Goal: Transaction & Acquisition: Purchase product/service

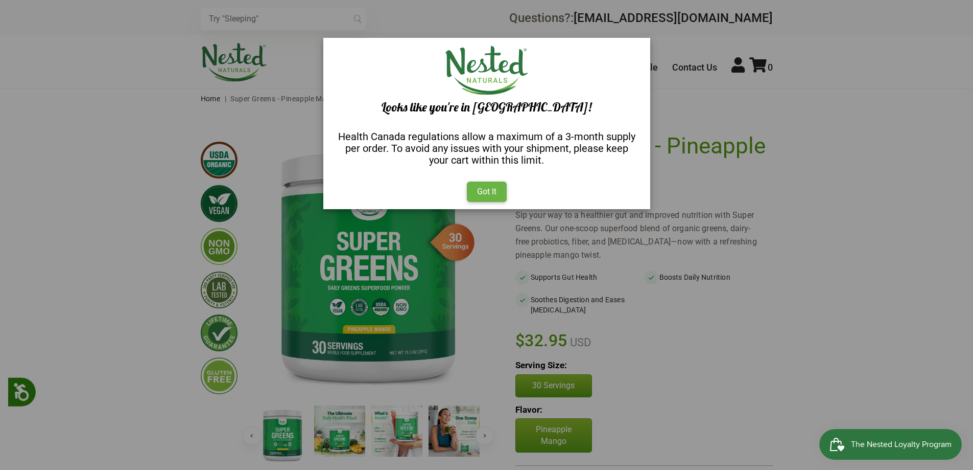
click at [495, 196] on div "Got It" at bounding box center [487, 191] width 40 height 20
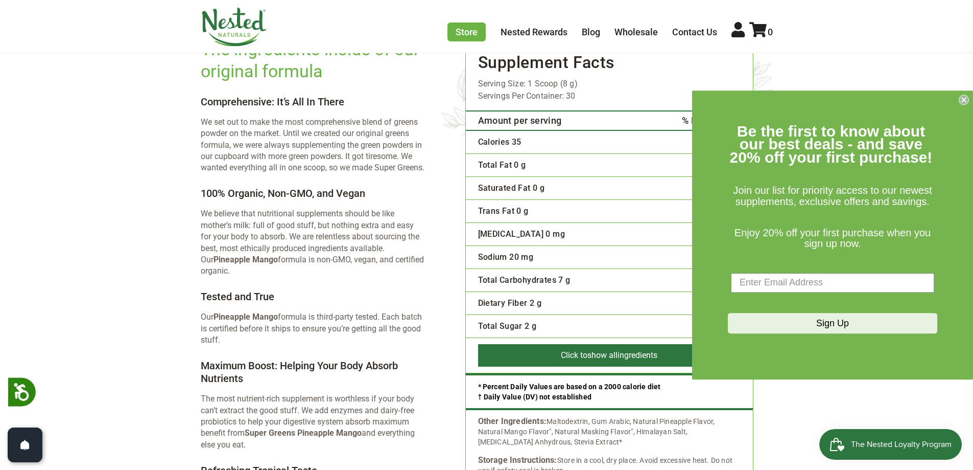
scroll to position [1941, 0]
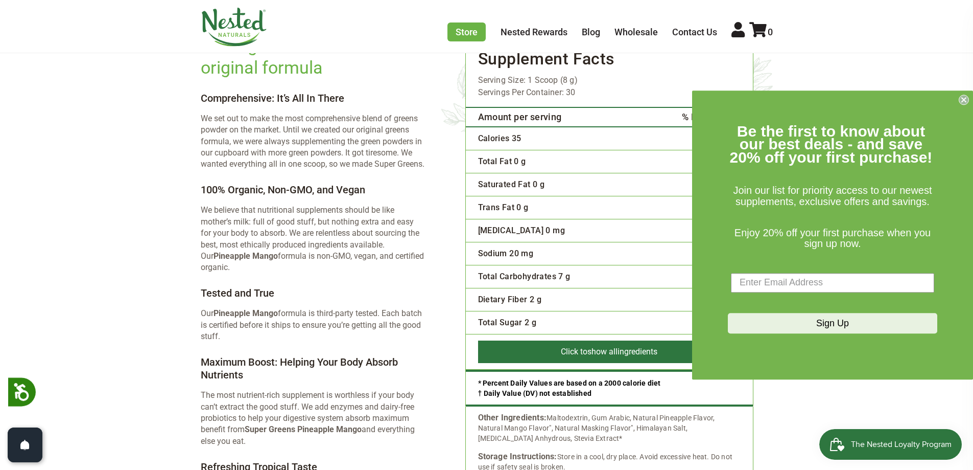
click at [962, 99] on circle "Close dialog" at bounding box center [964, 100] width 10 height 10
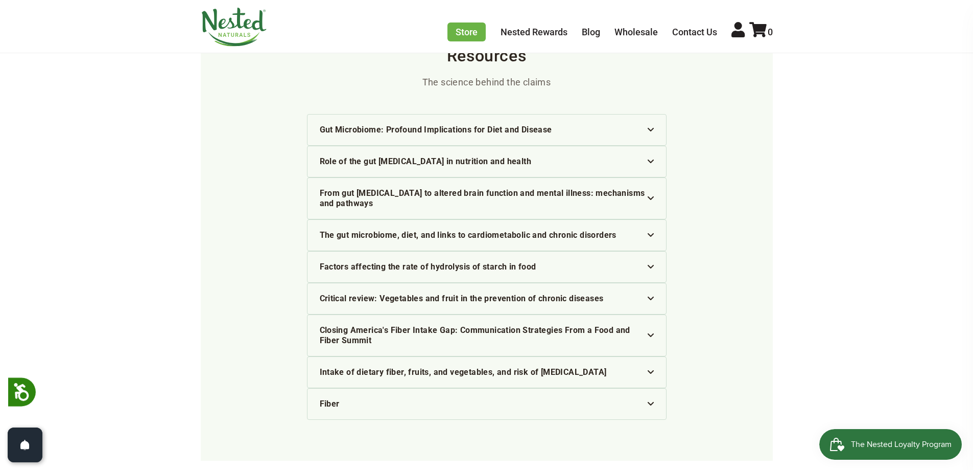
scroll to position [2912, 0]
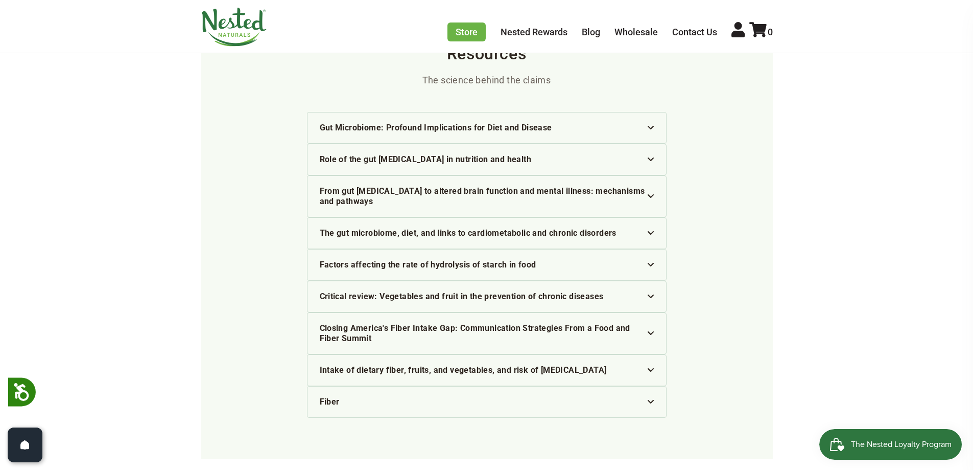
click at [590, 123] on div "Gut Microbiome: Profound Implications for Diet and Disease" at bounding box center [487, 128] width 334 height 10
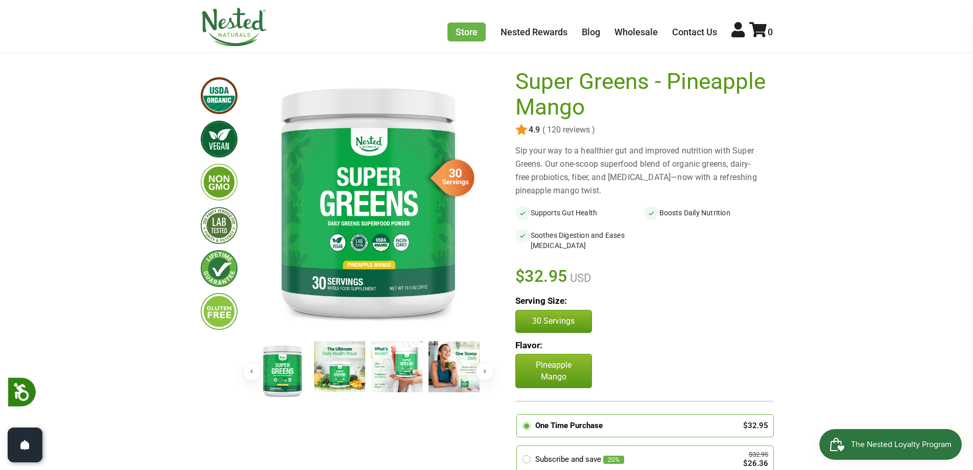
scroll to position [0, 0]
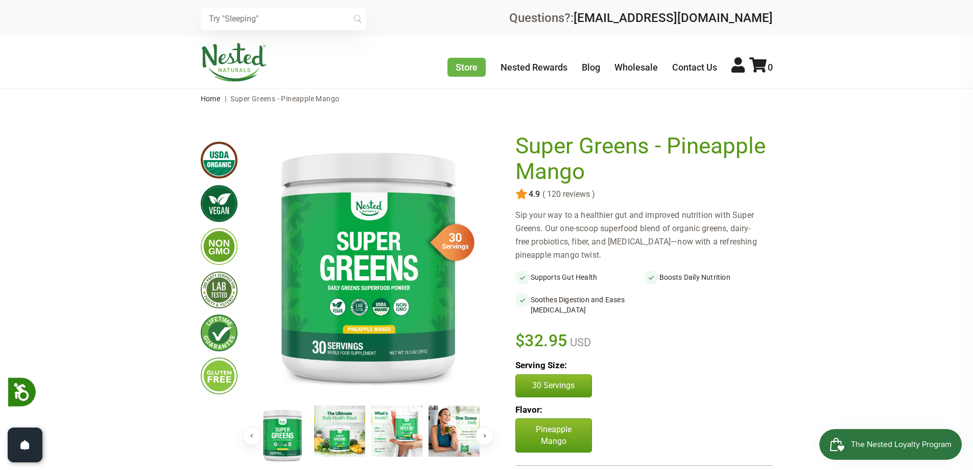
click at [461, 439] on img at bounding box center [454, 430] width 51 height 51
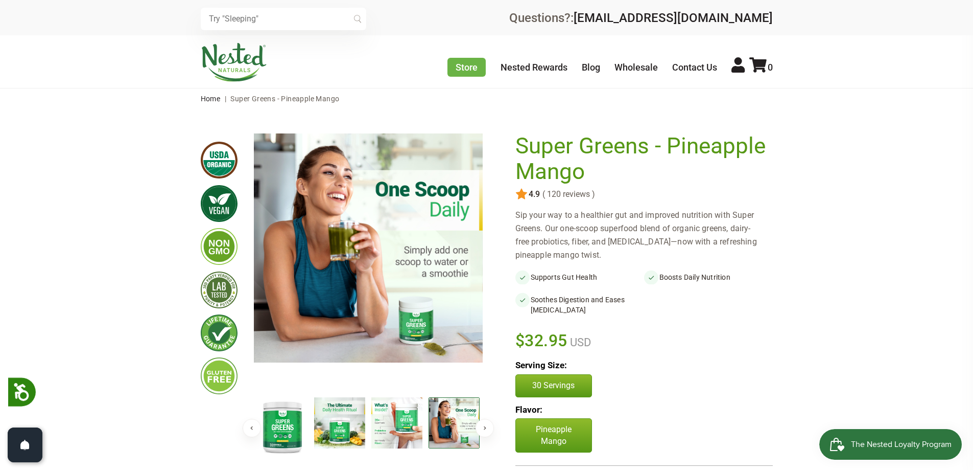
click at [488, 435] on button "Next" at bounding box center [485, 427] width 18 height 18
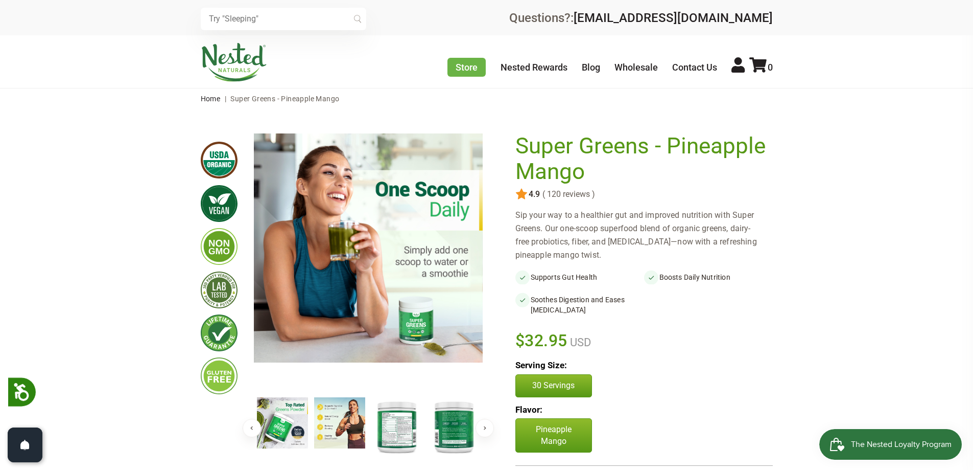
click at [483, 435] on button "Next" at bounding box center [485, 427] width 18 height 18
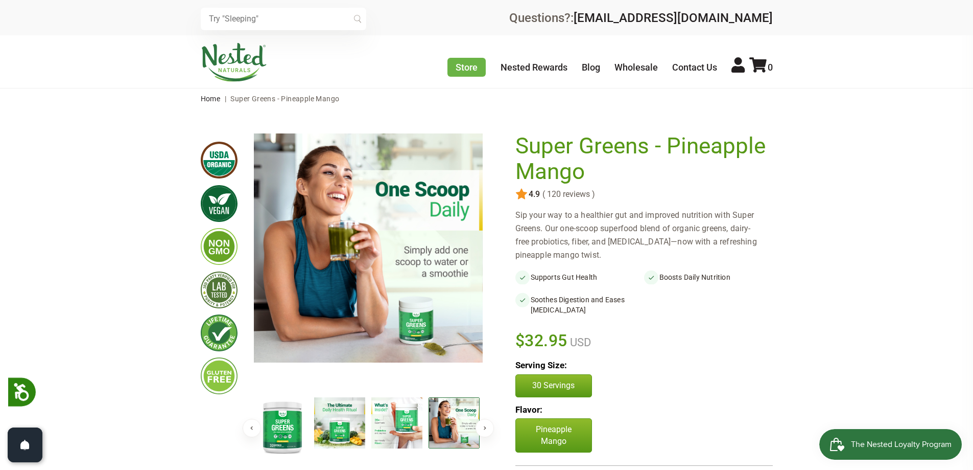
click at [248, 435] on button "Previous" at bounding box center [252, 427] width 18 height 18
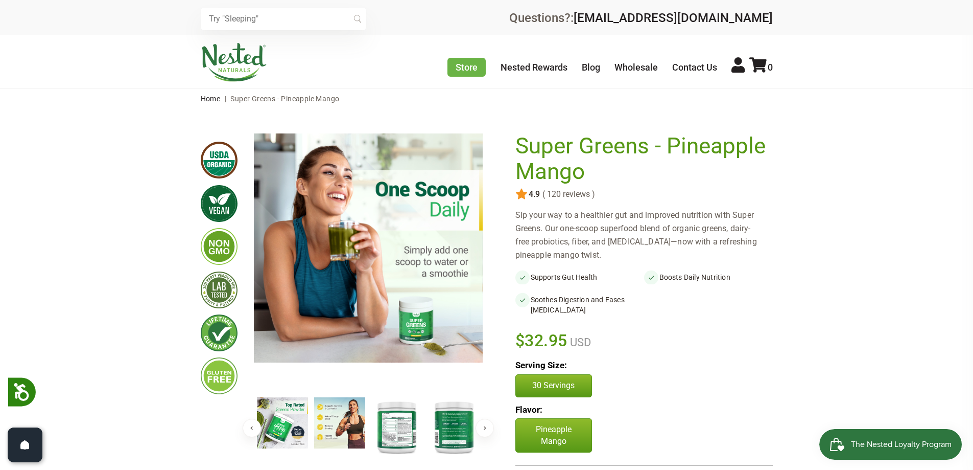
click at [388, 430] on img at bounding box center [396, 426] width 51 height 59
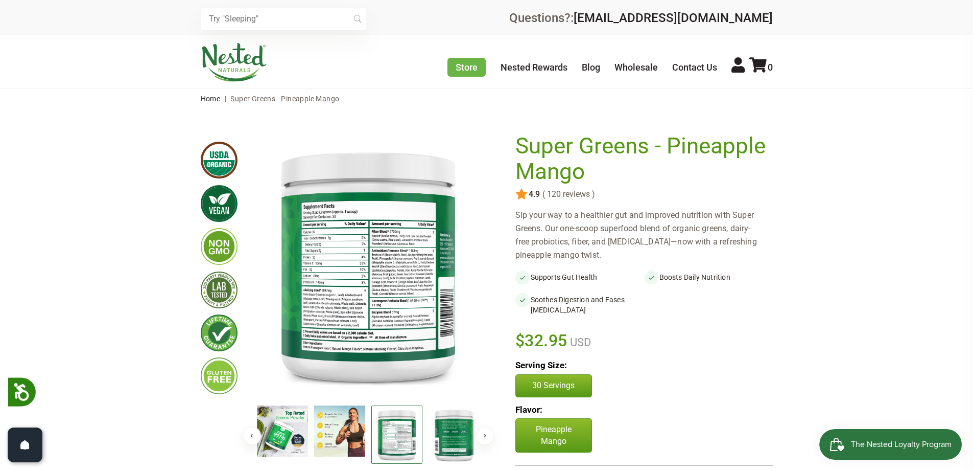
click at [393, 430] on img at bounding box center [396, 434] width 51 height 59
